Goal: Check status: Check status

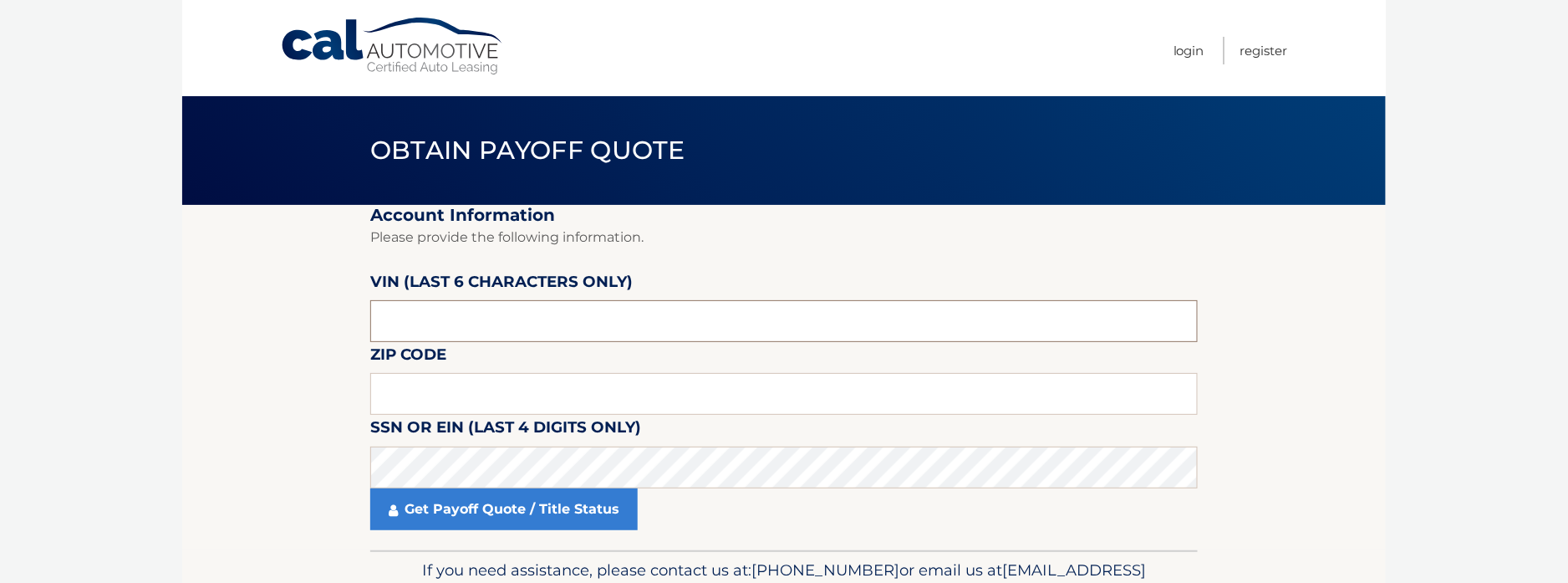
click at [495, 314] on input "text" at bounding box center [784, 320] width 828 height 42
type input "523546"
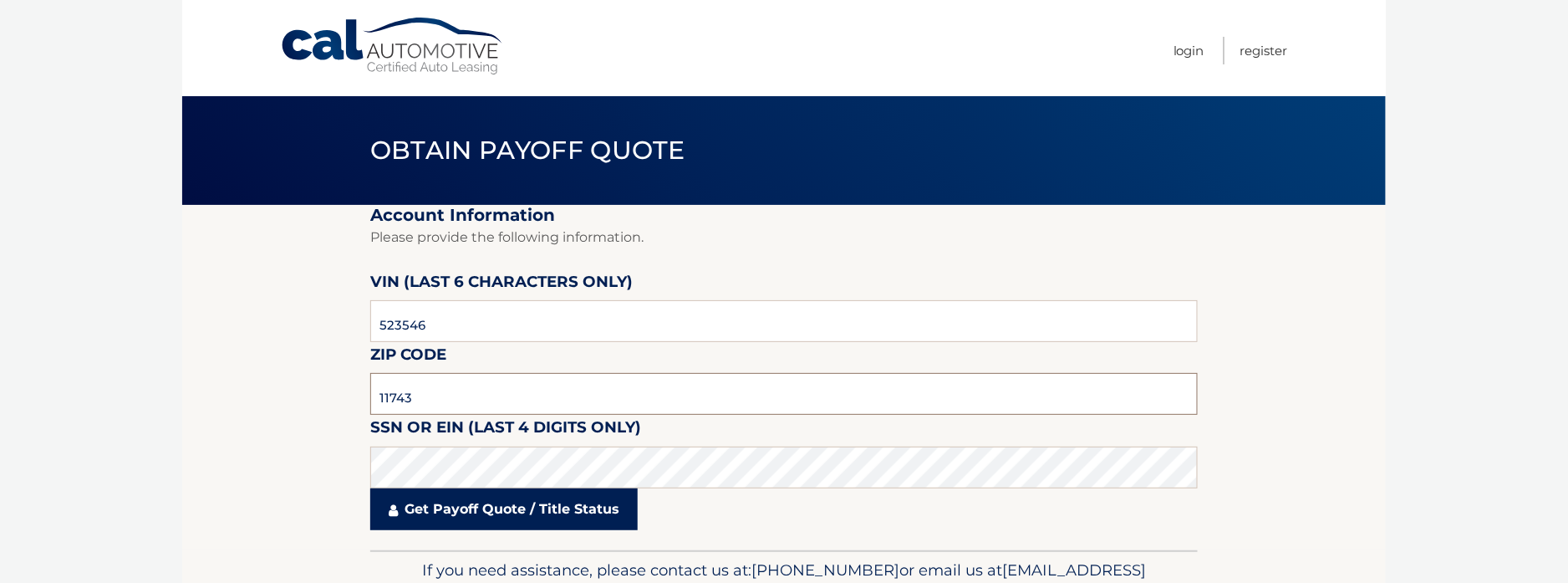
type input "11743"
click at [520, 506] on link "Get Payoff Quote / Title Status" at bounding box center [504, 508] width 267 height 42
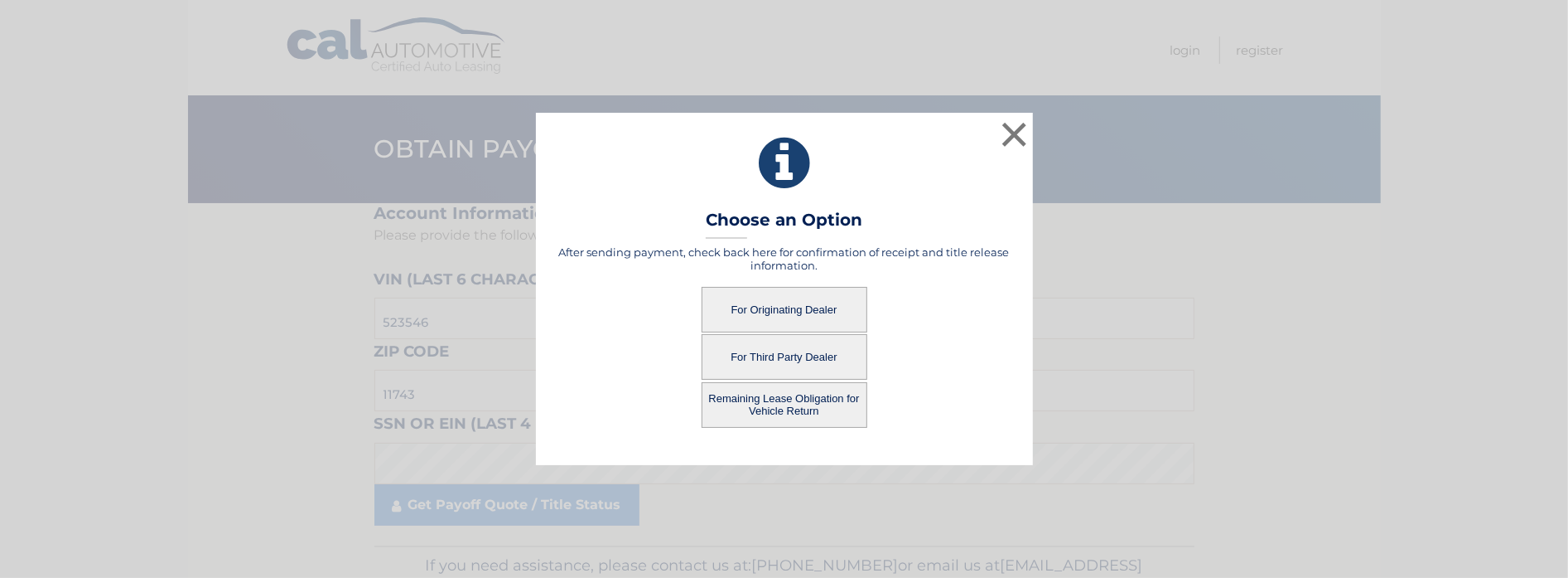
click at [790, 320] on button "For Originating Dealer" at bounding box center [784, 309] width 166 height 45
click at [791, 303] on button "For Originating Dealer" at bounding box center [784, 309] width 166 height 45
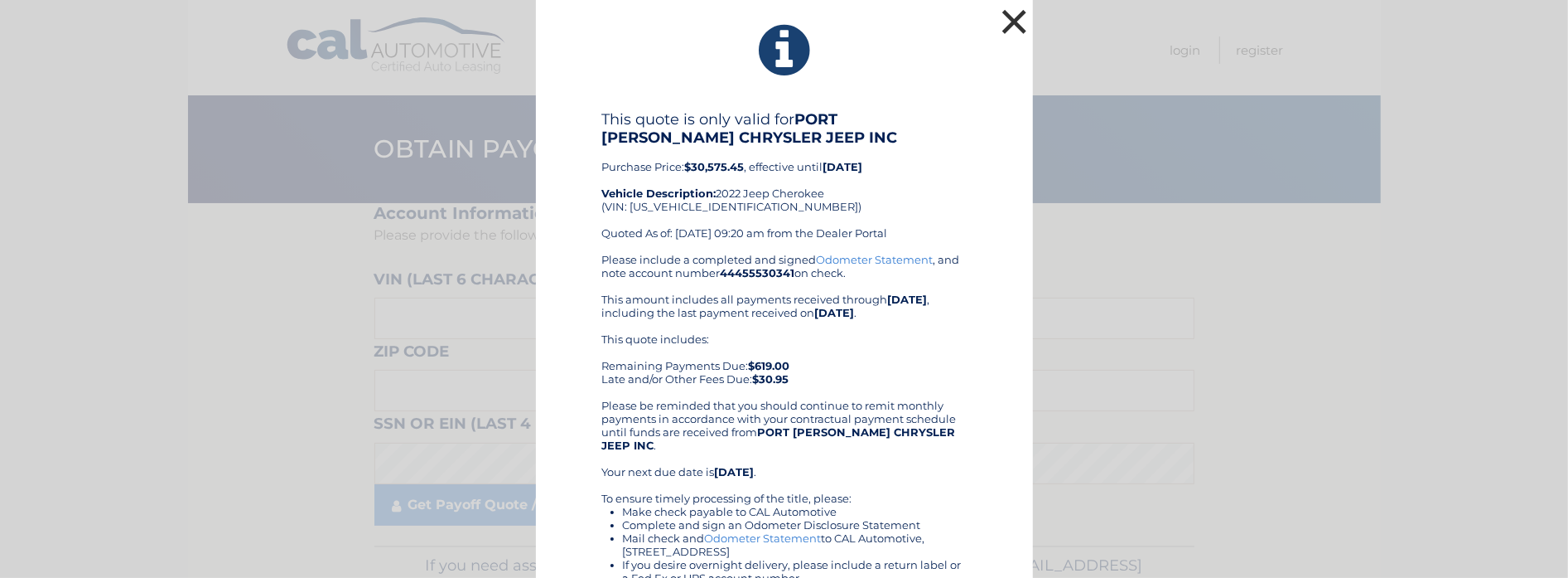
click at [1013, 17] on button "×" at bounding box center [1015, 21] width 33 height 33
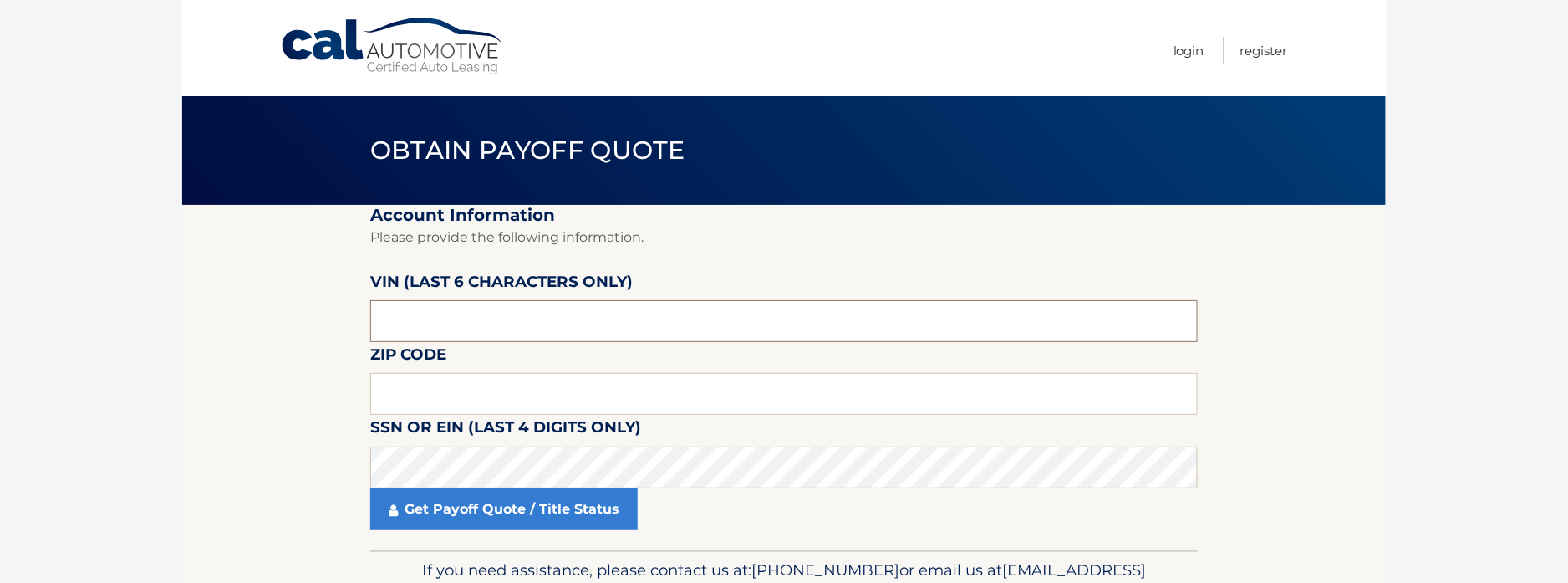
click at [490, 315] on input "text" at bounding box center [784, 320] width 828 height 42
click at [427, 315] on input "text" at bounding box center [784, 320] width 828 height 42
type input "523549"
click at [429, 389] on input "text" at bounding box center [784, 393] width 828 height 42
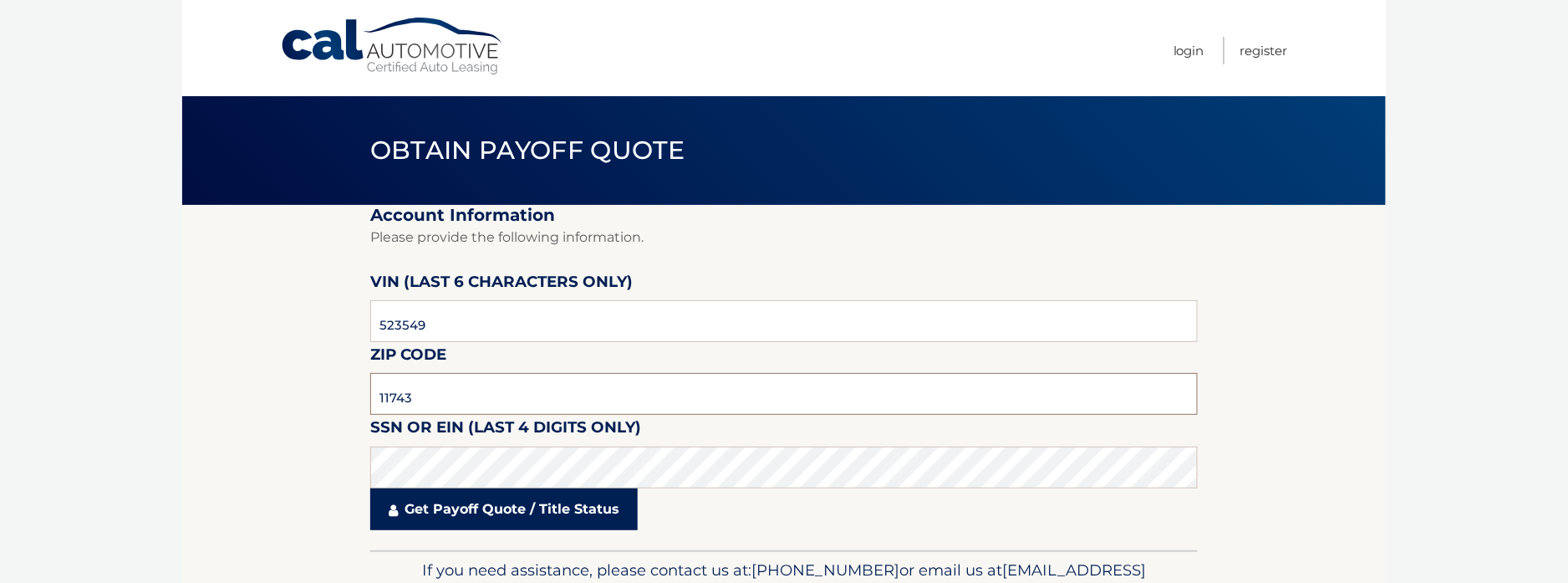
type input "11743"
click at [487, 519] on link "Get Payoff Quote / Title Status" at bounding box center [504, 508] width 267 height 42
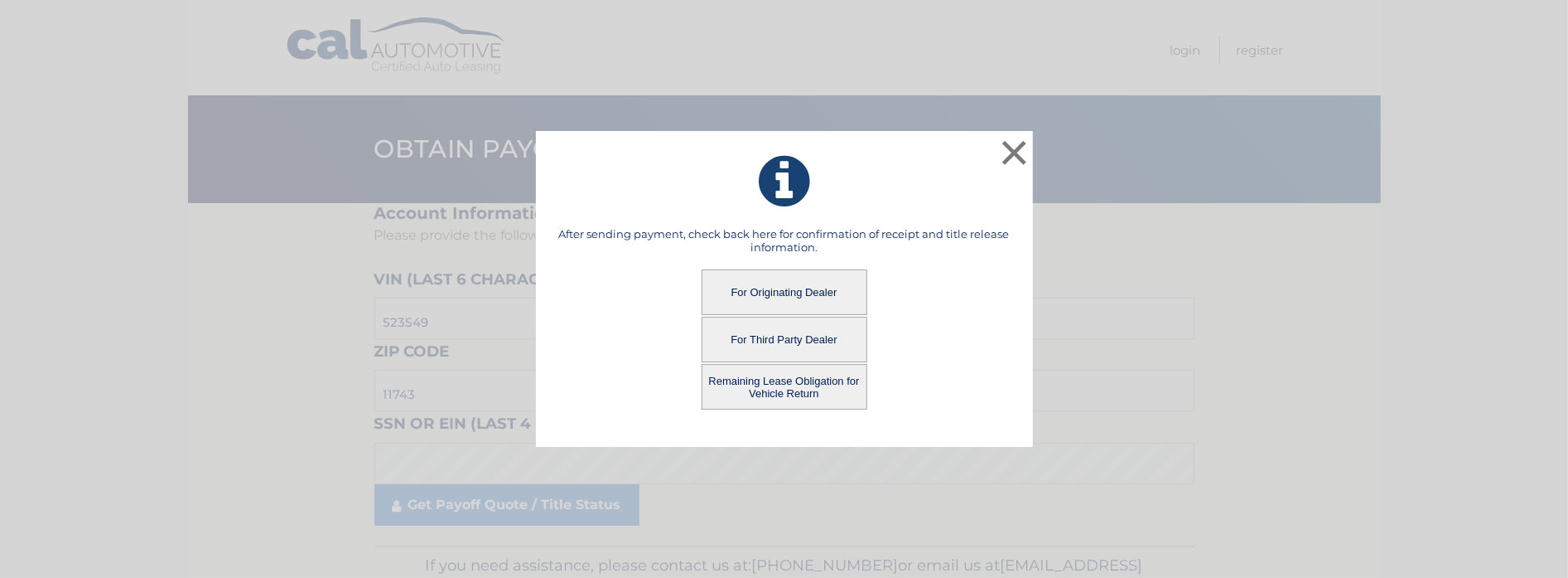
click at [773, 293] on button "For Originating Dealer" at bounding box center [784, 292] width 166 height 45
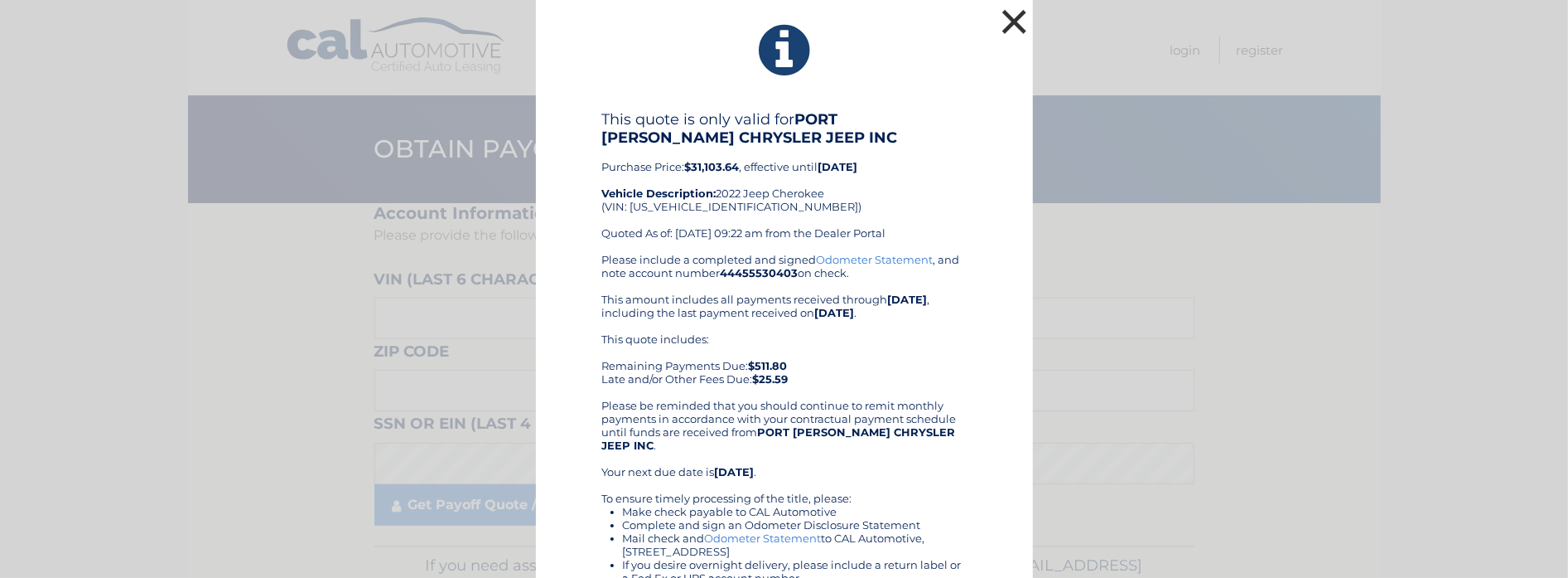
click at [1009, 26] on button "×" at bounding box center [1015, 21] width 33 height 33
